Goal: Task Accomplishment & Management: Use online tool/utility

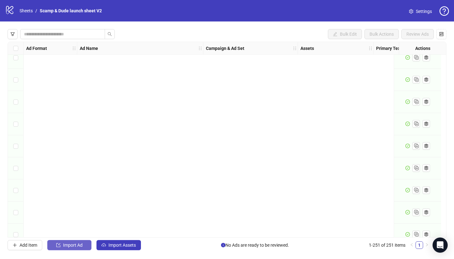
scroll to position [5360, 0]
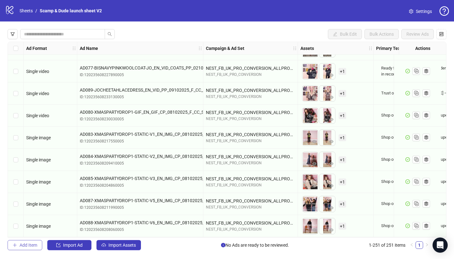
click at [28, 245] on span "Add Item" at bounding box center [29, 244] width 18 height 5
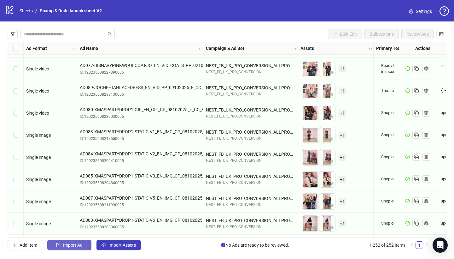
click at [71, 244] on span "Import Ad" at bounding box center [73, 244] width 20 height 5
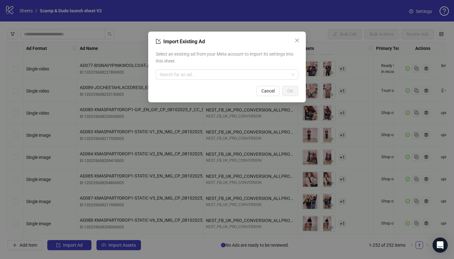
scroll to position [5382, 0]
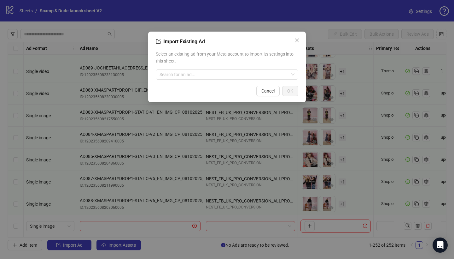
drag, startPoint x: 297, startPoint y: 37, endPoint x: 211, endPoint y: 130, distance: 126.3
click at [297, 37] on button "Close" at bounding box center [297, 40] width 10 height 10
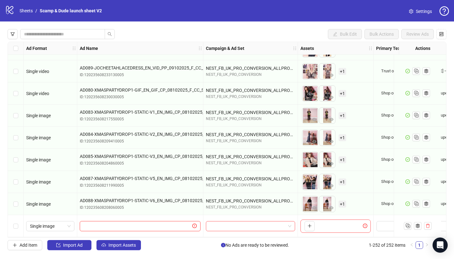
click at [126, 224] on input "text" at bounding box center [138, 225] width 108 height 7
click at [235, 222] on input "search" at bounding box center [248, 225] width 76 height 9
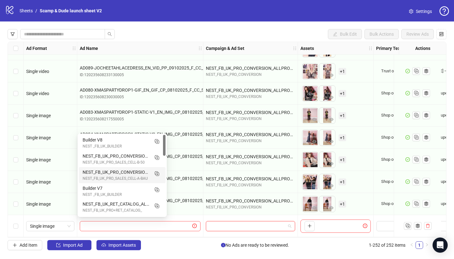
scroll to position [5381, 153]
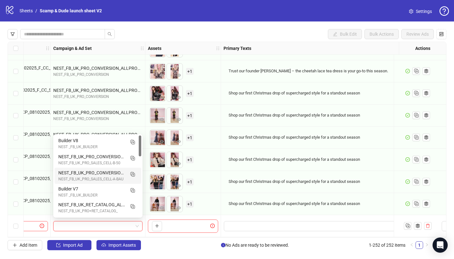
click at [245, 229] on div at bounding box center [330, 226] width 218 height 22
click at [245, 227] on textarea "Edit values" at bounding box center [330, 226] width 212 height 10
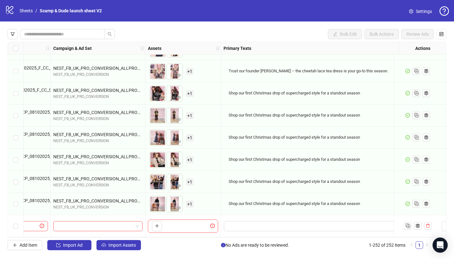
click at [245, 226] on textarea "Edit values" at bounding box center [330, 226] width 212 height 10
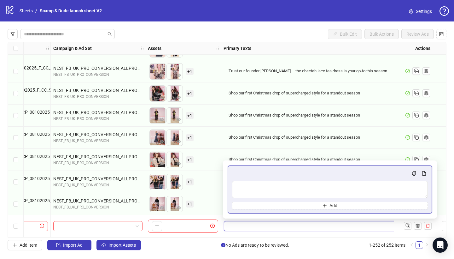
click at [245, 221] on textarea "Edit values" at bounding box center [330, 226] width 212 height 10
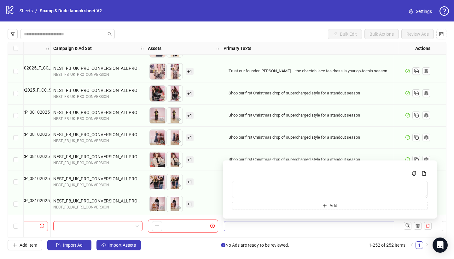
drag, startPoint x: 239, startPoint y: 218, endPoint x: 239, endPoint y: 224, distance: 5.4
click at [239, 220] on div "Edit values" at bounding box center [330, 225] width 212 height 11
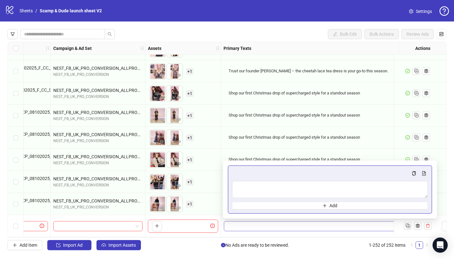
click at [239, 224] on textarea "Edit values" at bounding box center [330, 226] width 212 height 10
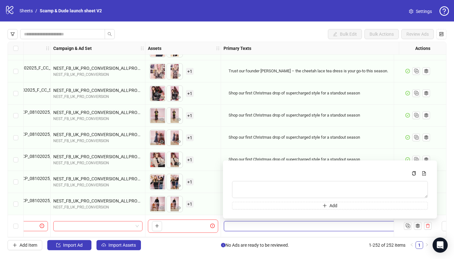
click at [239, 226] on textarea "Edit values" at bounding box center [330, 226] width 212 height 10
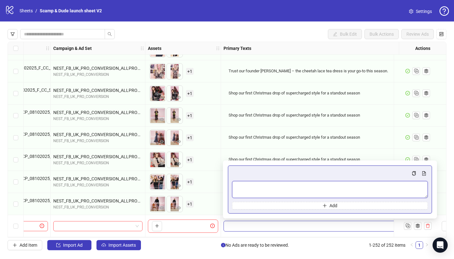
click at [252, 187] on textarea "Multi-text input container - paste or copy values" at bounding box center [330, 189] width 196 height 17
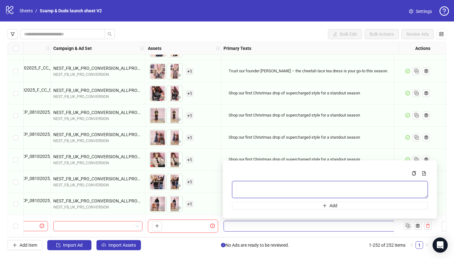
paste textarea "**********"
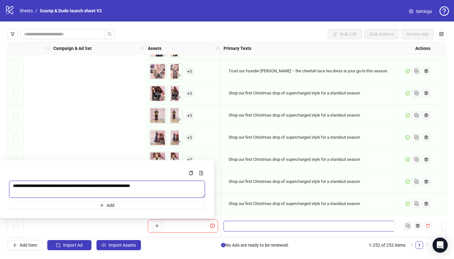
scroll to position [5381, 453]
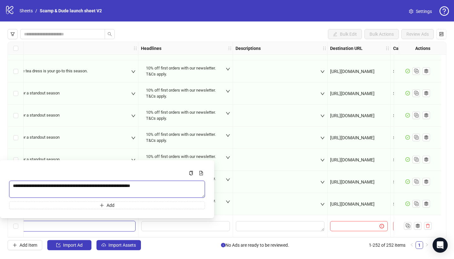
type textarea "**********"
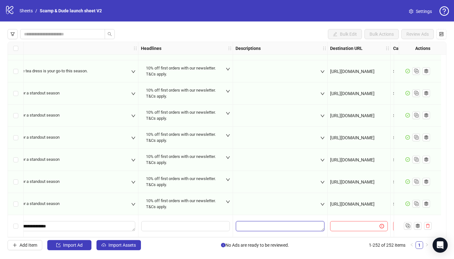
click at [286, 225] on textarea "Edit values" at bounding box center [280, 226] width 89 height 10
click at [181, 223] on input "Edit values" at bounding box center [185, 226] width 89 height 10
click at [163, 226] on input "Edit values" at bounding box center [185, 226] width 89 height 10
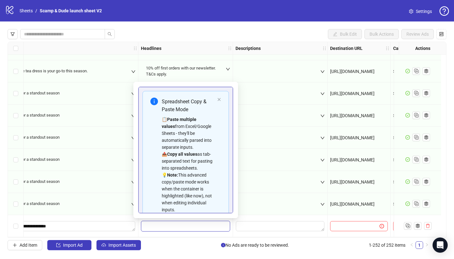
scroll to position [36, 0]
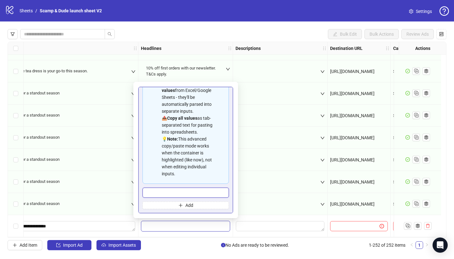
click at [179, 189] on input "Multi-input container - paste or copy values" at bounding box center [186, 192] width 86 height 10
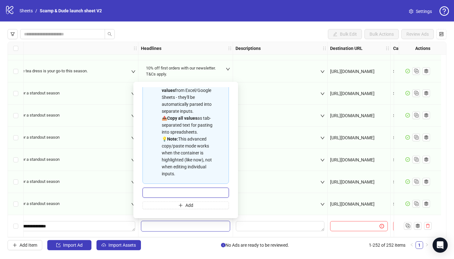
paste input "**********"
type input "**********"
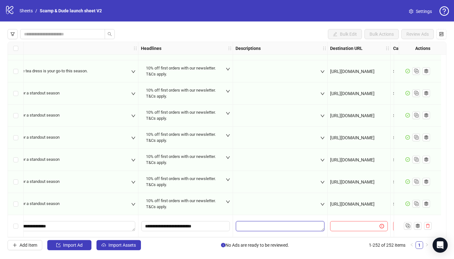
click at [270, 224] on textarea "Edit values" at bounding box center [280, 226] width 89 height 10
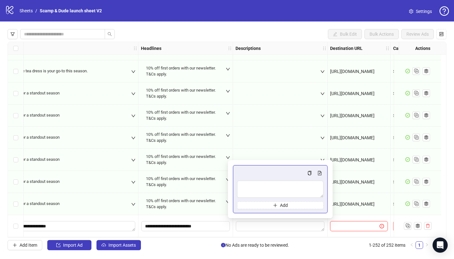
click at [338, 224] on input "text" at bounding box center [352, 225] width 37 height 7
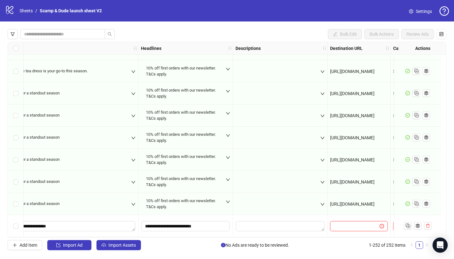
click at [338, 224] on input "text" at bounding box center [352, 225] width 37 height 7
paste input "**********"
type input "**********"
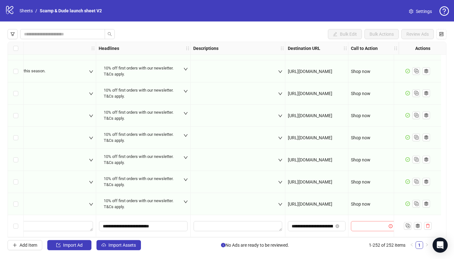
click at [359, 223] on input "search" at bounding box center [371, 225] width 32 height 9
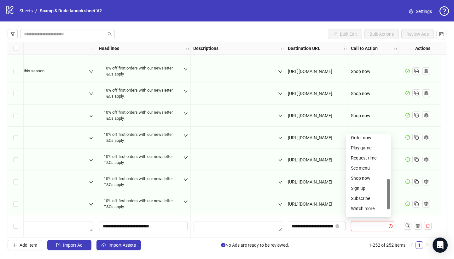
scroll to position [115, 0]
click at [369, 178] on div "Shop now" at bounding box center [368, 176] width 35 height 7
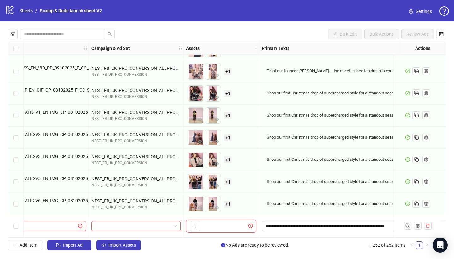
scroll to position [5381, 0]
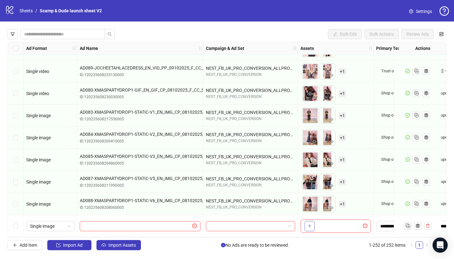
click at [309, 225] on icon "plus" at bounding box center [309, 225] width 4 height 4
click at [168, 224] on input "text" at bounding box center [138, 225] width 108 height 7
click at [344, 225] on span "+ 1" at bounding box center [343, 225] width 8 height 7
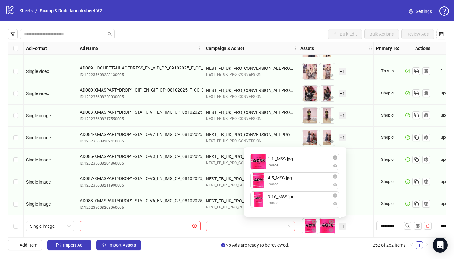
drag, startPoint x: 302, startPoint y: 184, endPoint x: 297, endPoint y: 164, distance: 20.3
click at [297, 164] on div "4-5_MSS.jpg image 1-1 _MSS.jpg image 9-16_MSS.jpg image 1-1 _MSS.jpg image To p…" at bounding box center [295, 182] width 95 height 62
drag, startPoint x: 290, startPoint y: 181, endPoint x: 290, endPoint y: 198, distance: 16.7
click at [355, 226] on div "To pick up a draggable item, press the space bar. While dragging, use the arrow…" at bounding box center [335, 226] width 70 height 20
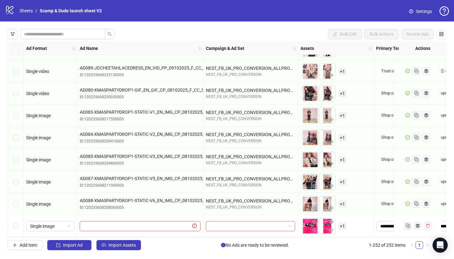
click at [124, 224] on input "text" at bounding box center [138, 225] width 108 height 7
paste input "**********"
type input "**********"
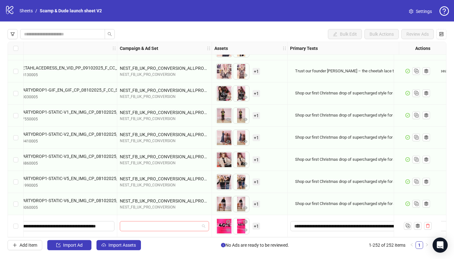
click at [183, 224] on input "search" at bounding box center [162, 225] width 76 height 9
click at [205, 226] on span at bounding box center [165, 225] width 82 height 9
click at [200, 227] on span at bounding box center [165, 225] width 82 height 9
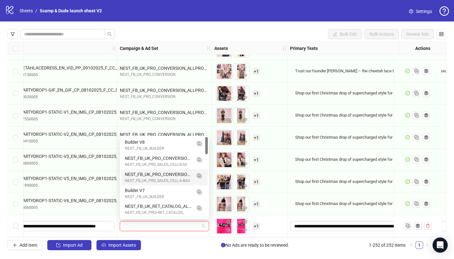
scroll to position [0, 0]
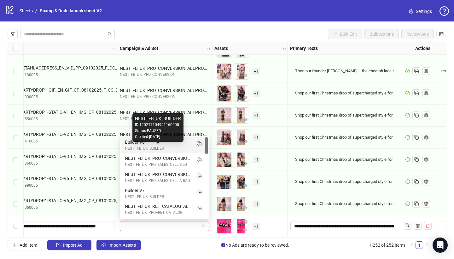
click at [156, 146] on div "NEST _FB_UK_BUILDER" at bounding box center [158, 148] width 67 height 6
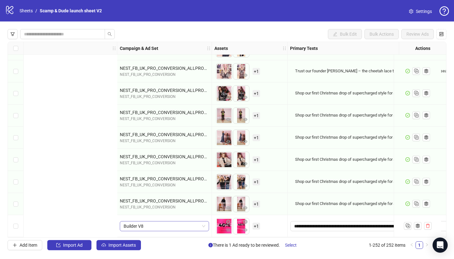
scroll to position [5381, 500]
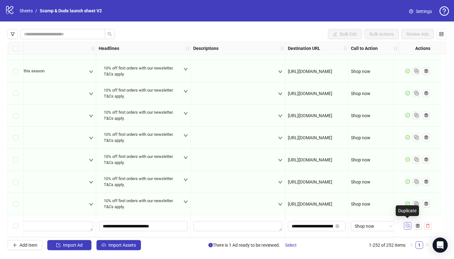
click at [408, 224] on rect "Duplicate" at bounding box center [408, 225] width 3 height 3
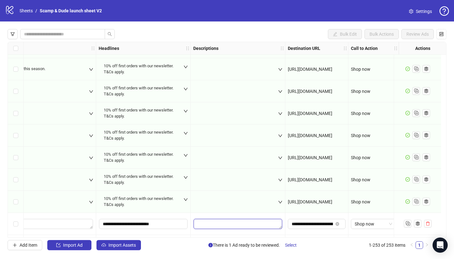
click at [227, 221] on textarea "Edit values" at bounding box center [238, 223] width 89 height 10
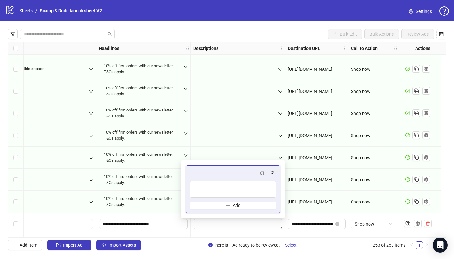
click at [212, 230] on div at bounding box center [238, 223] width 95 height 22
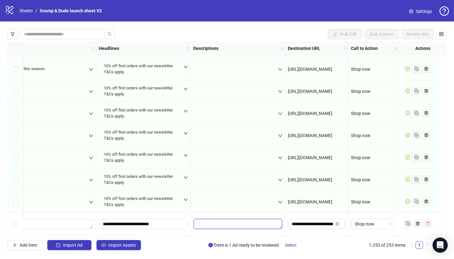
click at [213, 228] on textarea "Edit values" at bounding box center [238, 223] width 89 height 10
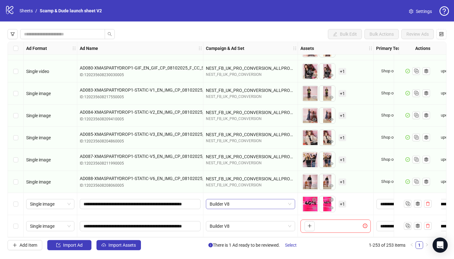
scroll to position [0, 0]
click at [273, 226] on div "Ad Format Ad Name Campaign & Ad Set Assets Primary Texts Headlines Descriptions…" at bounding box center [227, 139] width 439 height 195
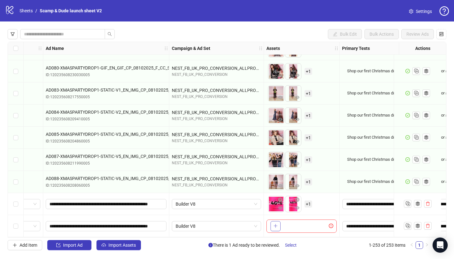
click at [276, 225] on icon "plus" at bounding box center [275, 225] width 0 height 3
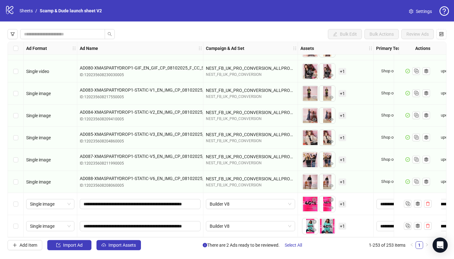
click at [105, 222] on div "Ad Format Ad Name Campaign & Ad Set Assets Primary Texts Headlines Descriptions…" at bounding box center [227, 139] width 439 height 195
click at [105, 222] on input "**********" at bounding box center [140, 225] width 112 height 7
click at [100, 224] on input "**********" at bounding box center [140, 225] width 112 height 7
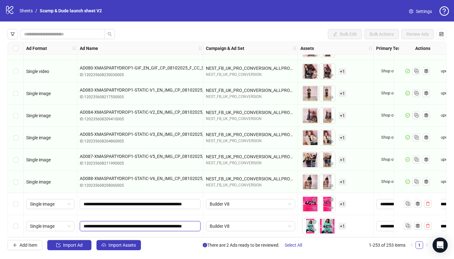
click at [100, 224] on input "**********" at bounding box center [140, 225] width 112 height 7
paste input "text"
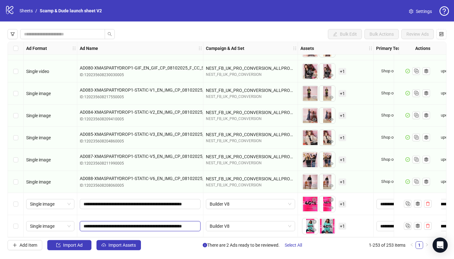
type input "**********"
click at [343, 137] on span "+ 1" at bounding box center [343, 137] width 8 height 7
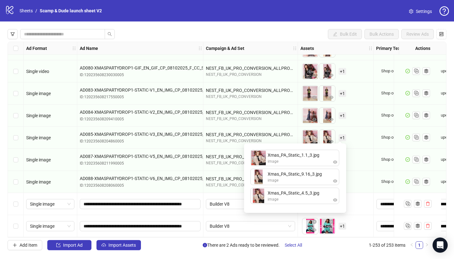
click at [359, 231] on div "To pick up a draggable item, press the space bar. While dragging, use the arrow…" at bounding box center [335, 226] width 70 height 20
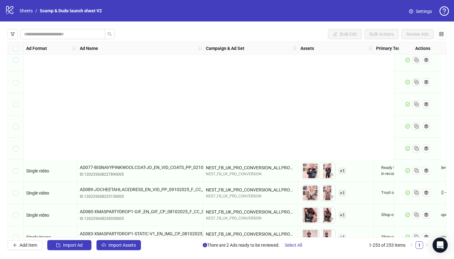
scroll to position [5404, 0]
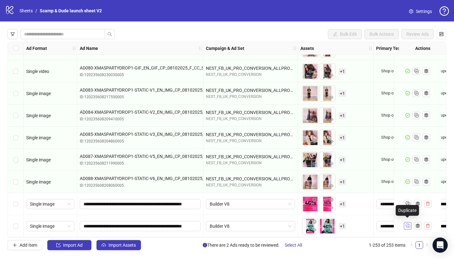
click at [409, 225] on icon "Duplicate" at bounding box center [407, 225] width 6 height 6
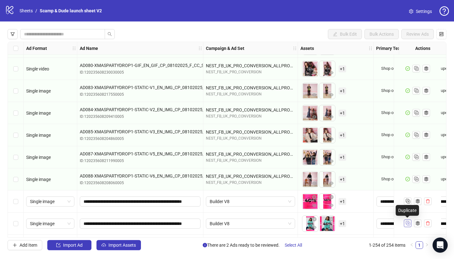
click at [407, 225] on icon "Duplicate" at bounding box center [407, 222] width 6 height 6
click at [70, 224] on div "Ad Format Ad Name Campaign & Ad Set Assets Primary Texts Headlines Descriptions…" at bounding box center [227, 139] width 439 height 195
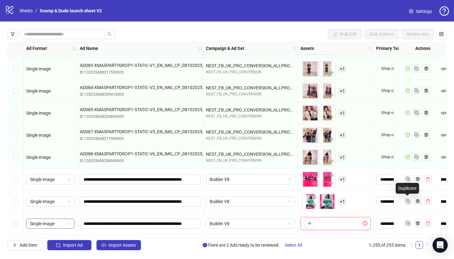
click at [70, 224] on span "Single image" at bounding box center [50, 222] width 41 height 9
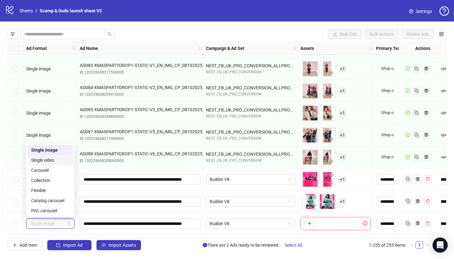
click at [58, 161] on div "Single video" at bounding box center [50, 159] width 38 height 7
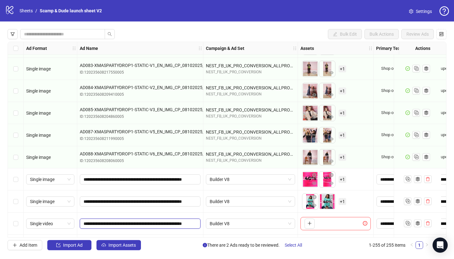
click at [102, 226] on input "**********" at bounding box center [140, 223] width 112 height 7
click at [105, 224] on input "**********" at bounding box center [140, 223] width 112 height 7
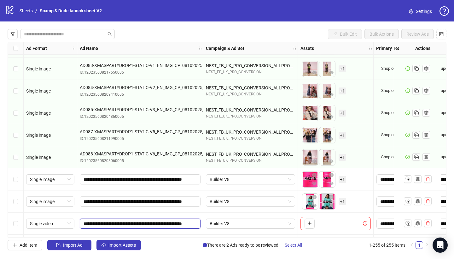
click at [105, 224] on input "**********" at bounding box center [140, 223] width 112 height 7
paste input "text"
type input "**********"
click at [310, 229] on div "To pick up a draggable item, press the space bar. While dragging, use the arrow…" at bounding box center [335, 223] width 70 height 13
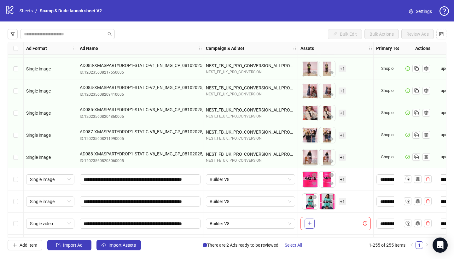
click at [313, 222] on button "button" at bounding box center [310, 223] width 10 height 10
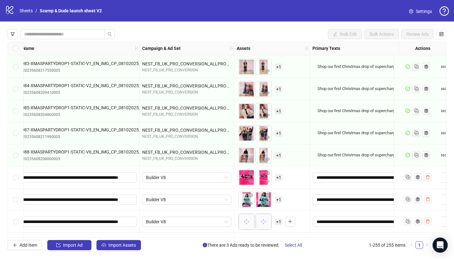
click at [282, 199] on span "+ 1" at bounding box center [279, 199] width 8 height 7
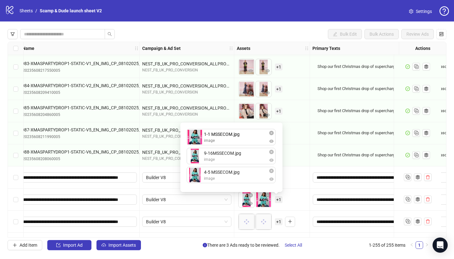
drag, startPoint x: 232, startPoint y: 161, endPoint x: 231, endPoint y: 145, distance: 15.8
click at [231, 145] on div "9-16MSSECOM.jpg image 1-1 MSSECOM.jpg image 4-5 MSSECOM.jpg image 1-1 MSSECOM.j…" at bounding box center [231, 157] width 95 height 62
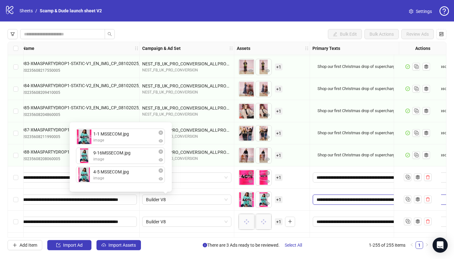
click at [333, 203] on textarea "**********" at bounding box center [419, 199] width 212 height 10
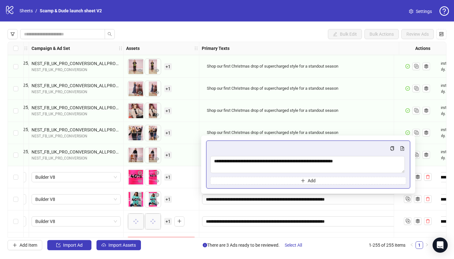
scroll to position [5427, 249]
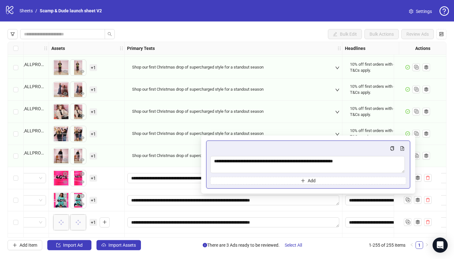
click at [112, 192] on div "To pick up a draggable item, press the space bar. While dragging, use the arrow…" at bounding box center [86, 200] width 70 height 20
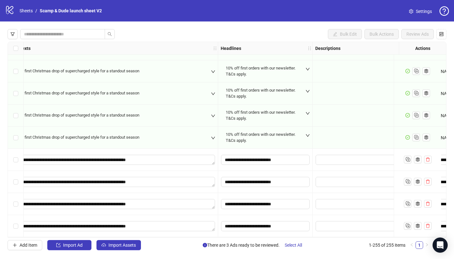
scroll to position [5448, 140]
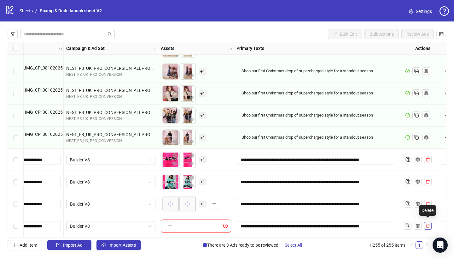
click at [429, 224] on icon "delete" at bounding box center [428, 225] width 4 height 4
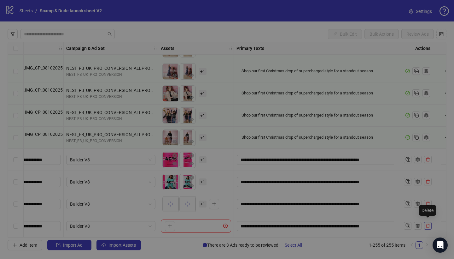
scroll to position [5448, 0]
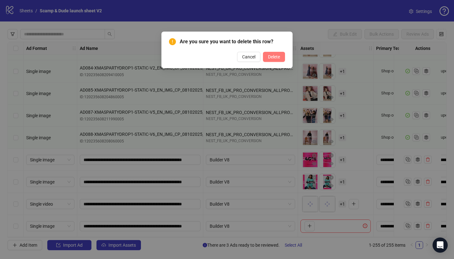
click at [273, 56] on span "Delete" at bounding box center [274, 56] width 12 height 5
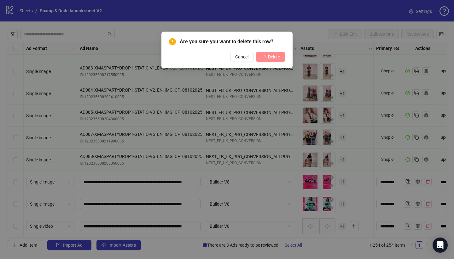
scroll to position [5426, 0]
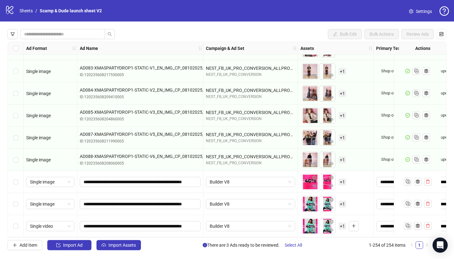
click at [345, 179] on span "+ 1" at bounding box center [343, 181] width 8 height 7
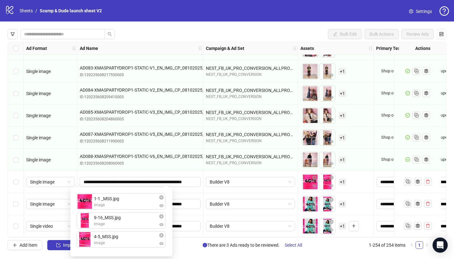
scroll to position [5426, 174]
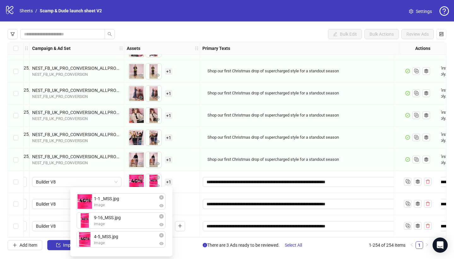
click at [193, 195] on div "To pick up a draggable item, press the space bar. While dragging, use the arrow…" at bounding box center [162, 204] width 70 height 20
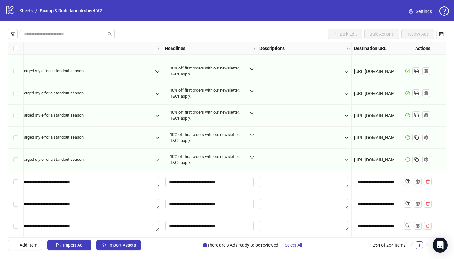
scroll to position [5424, 500]
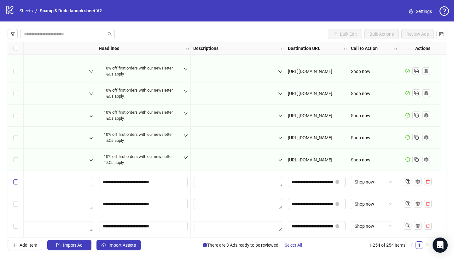
click at [17, 182] on span "Select row 252" at bounding box center [15, 181] width 5 height 5
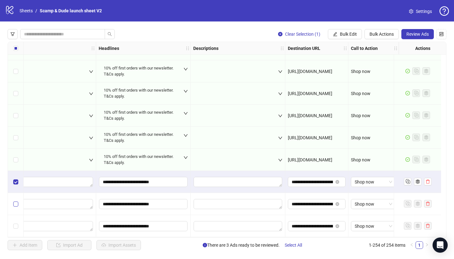
click at [17, 204] on span "Select row 253" at bounding box center [15, 203] width 5 height 5
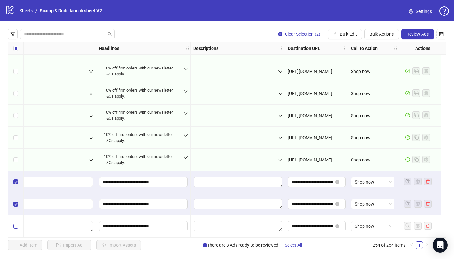
click at [16, 227] on label "Select row 254" at bounding box center [15, 225] width 5 height 7
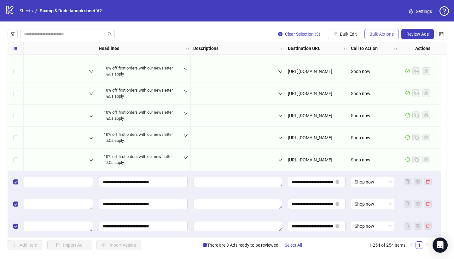
click at [385, 34] on span "Bulk Actions" at bounding box center [381, 34] width 24 height 5
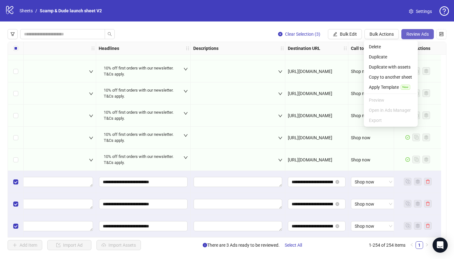
click at [415, 32] on span "Review Ads" at bounding box center [417, 34] width 22 height 5
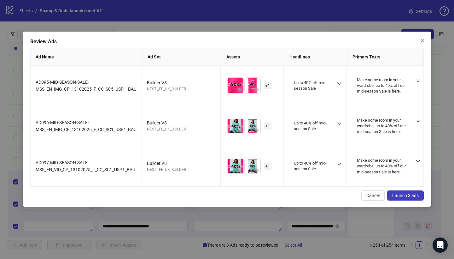
scroll to position [5424, 317]
click at [404, 197] on span "Launch 3 ads" at bounding box center [405, 195] width 26 height 5
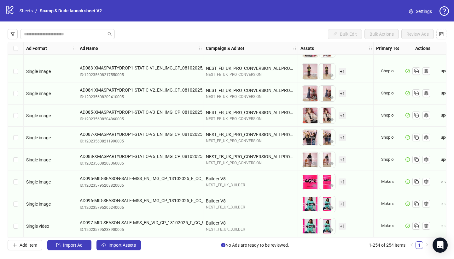
scroll to position [5426, 0]
click at [343, 201] on span "+ 1" at bounding box center [343, 203] width 8 height 7
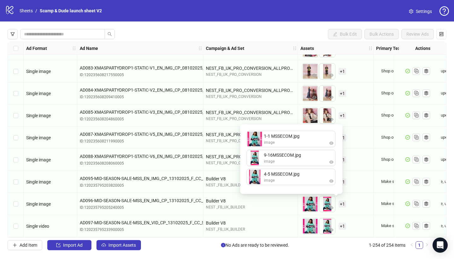
scroll to position [5426, 4]
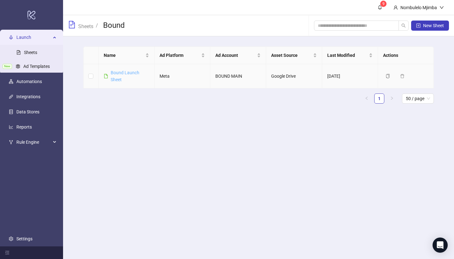
click at [129, 73] on link "Bound Launch Sheet" at bounding box center [125, 76] width 29 height 12
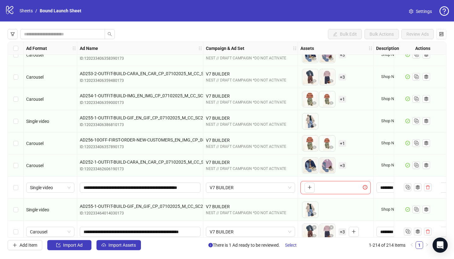
scroll to position [4544, 0]
